Goal: Task Accomplishment & Management: Use online tool/utility

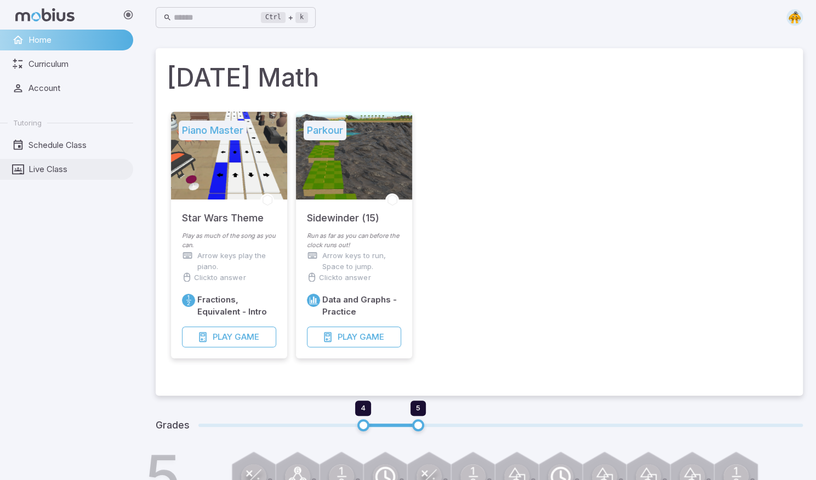
click at [50, 170] on span "Live Class" at bounding box center [76, 169] width 97 height 12
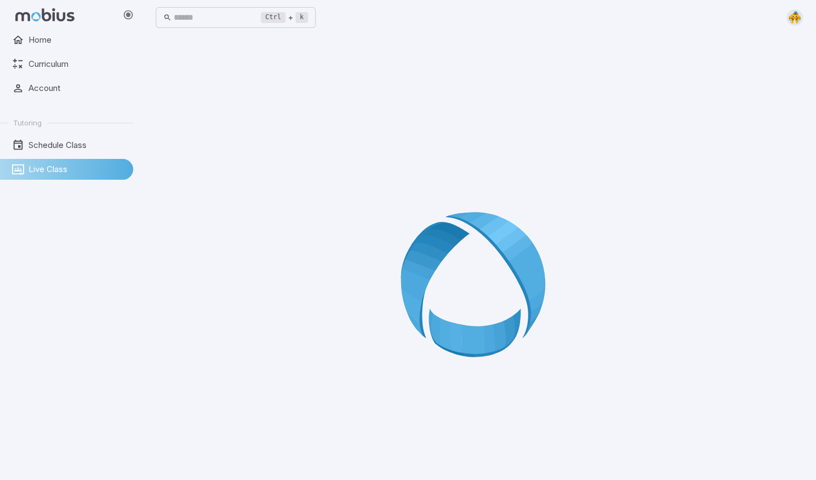
click at [73, 167] on span "Live Class" at bounding box center [76, 169] width 97 height 12
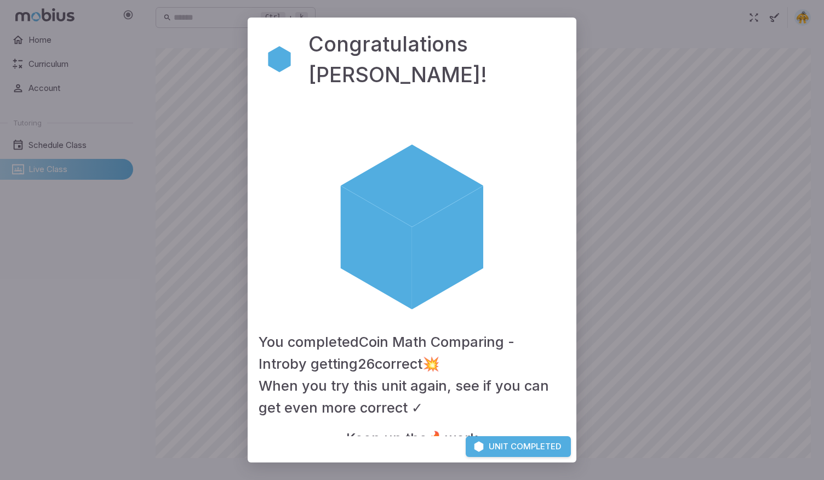
click at [435, 399] on h4 "When you try this unit again, see if you can get even more correct ✓" at bounding box center [412, 397] width 307 height 44
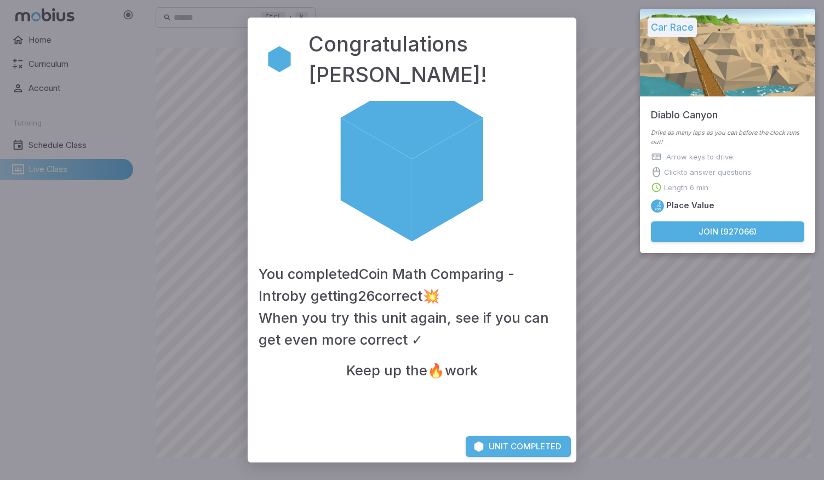
scroll to position [67, 0]
click at [500, 447] on button "Unit Completed" at bounding box center [518, 446] width 105 height 21
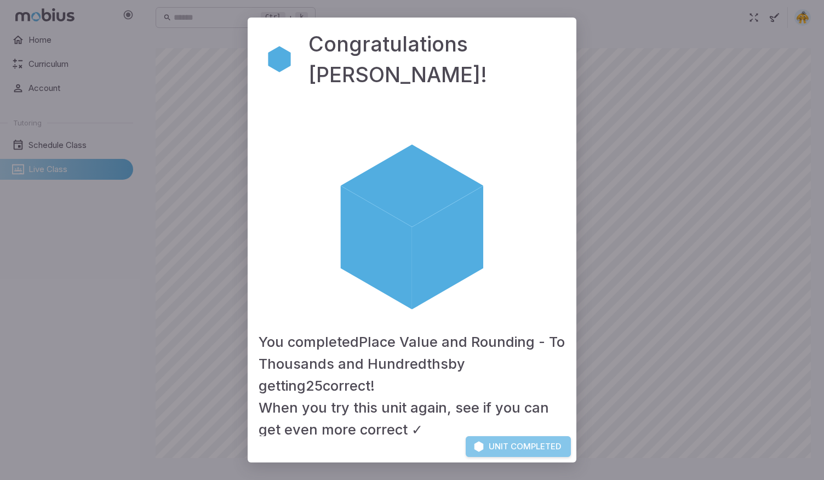
click at [489, 442] on button "Unit Completed" at bounding box center [518, 446] width 105 height 21
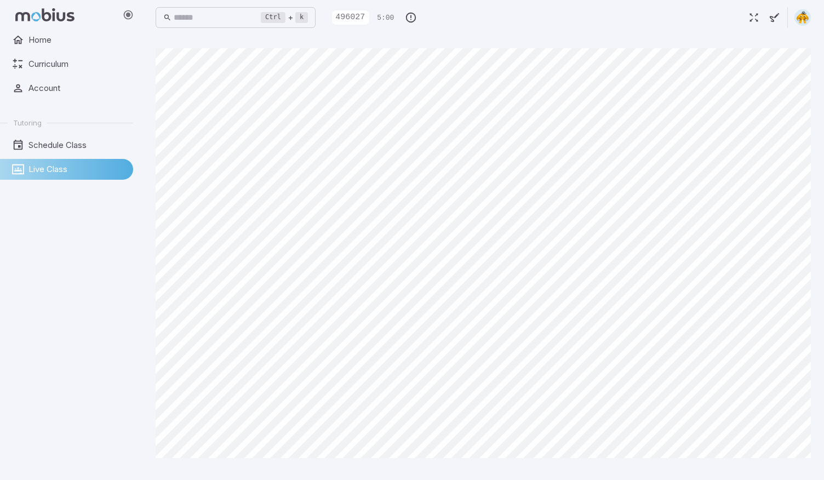
click at [820, 408] on main "Canvas actions 100 % Exit zen mode" at bounding box center [483, 257] width 682 height 445
click at [820, 411] on main "Canvas actions 100 % Exit zen mode" at bounding box center [483, 257] width 682 height 445
